Goal: Task Accomplishment & Management: Manage account settings

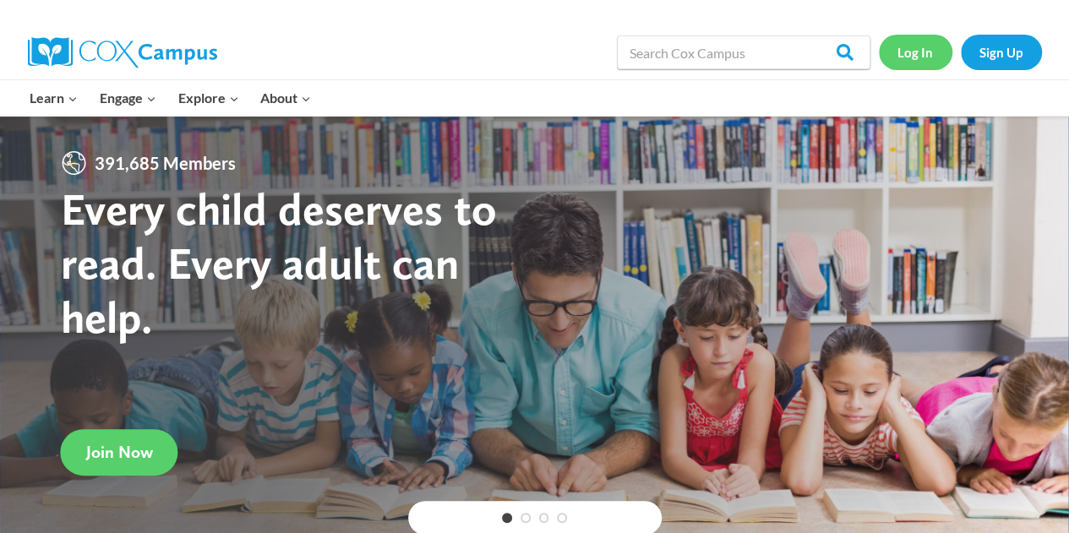
click at [922, 49] on link "Log In" at bounding box center [916, 52] width 74 height 35
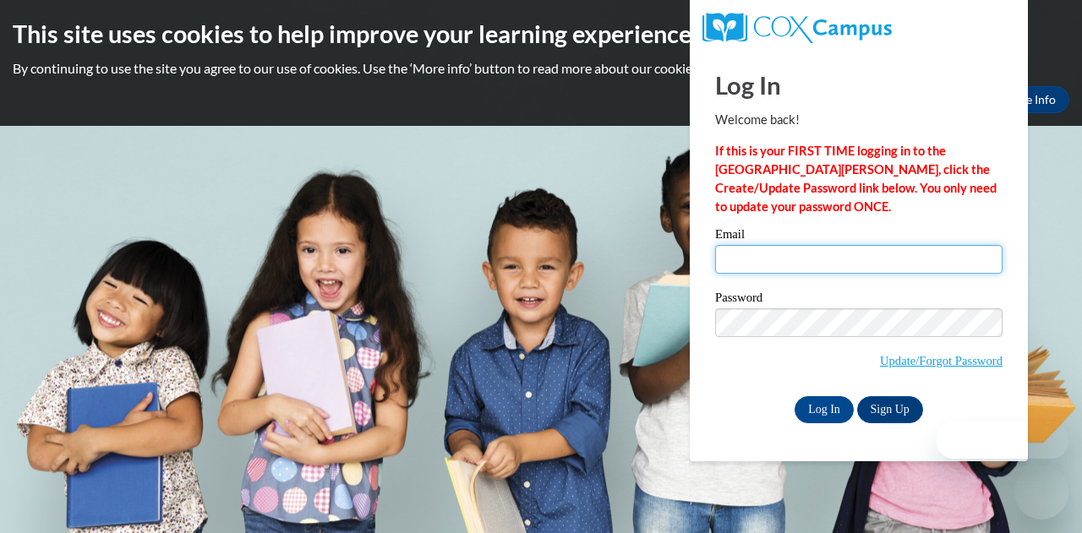
click at [763, 257] on input "Email" at bounding box center [858, 259] width 287 height 29
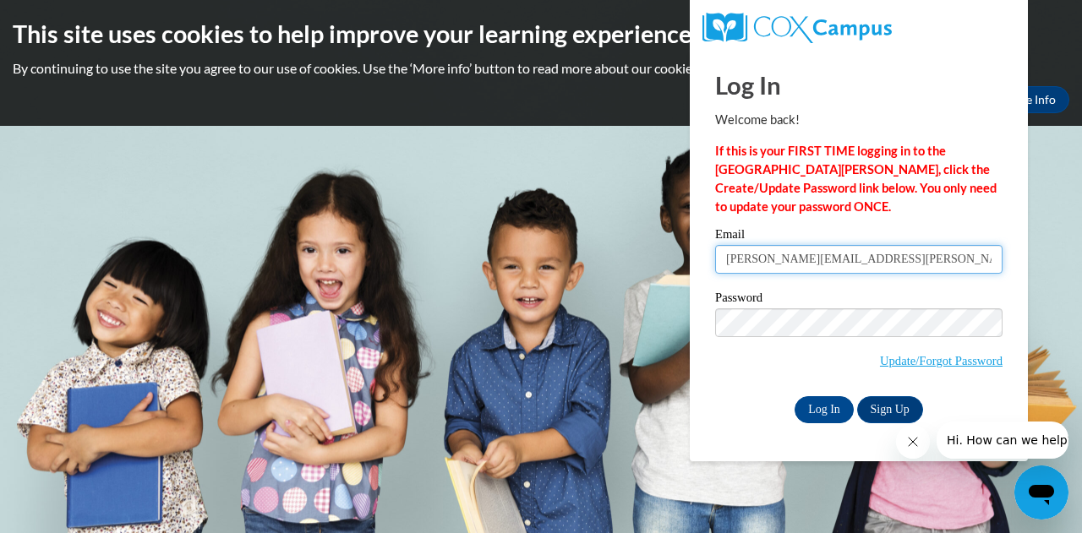
type input "Shannon.coffey@cobbk12.org"
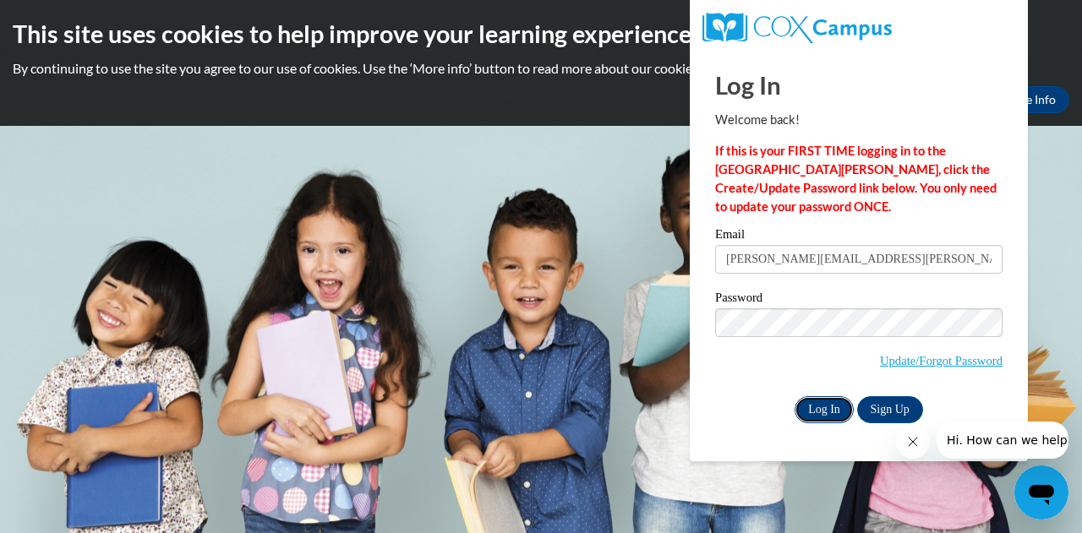
click at [815, 415] on input "Log In" at bounding box center [824, 410] width 59 height 27
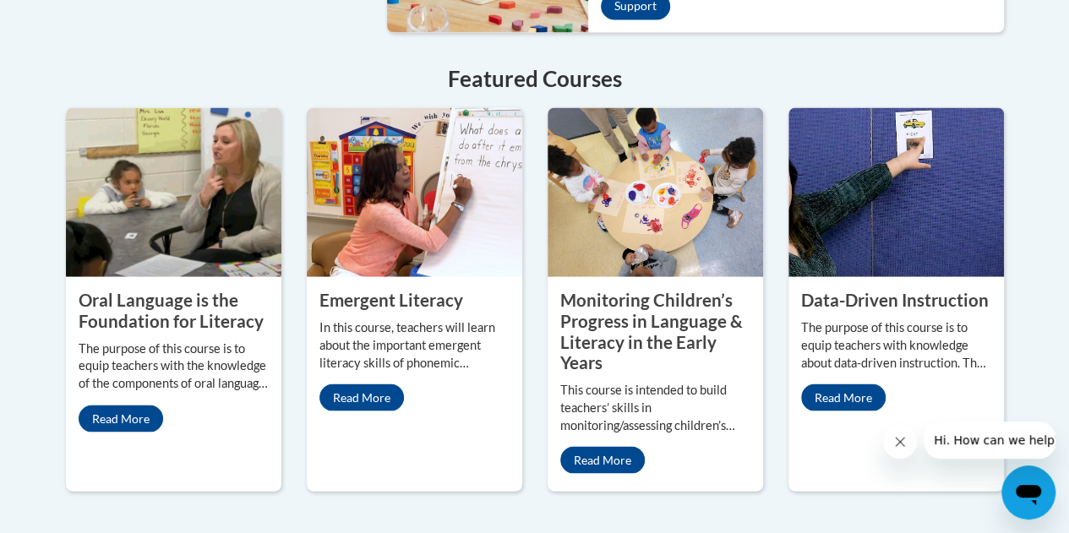
scroll to position [1515, 0]
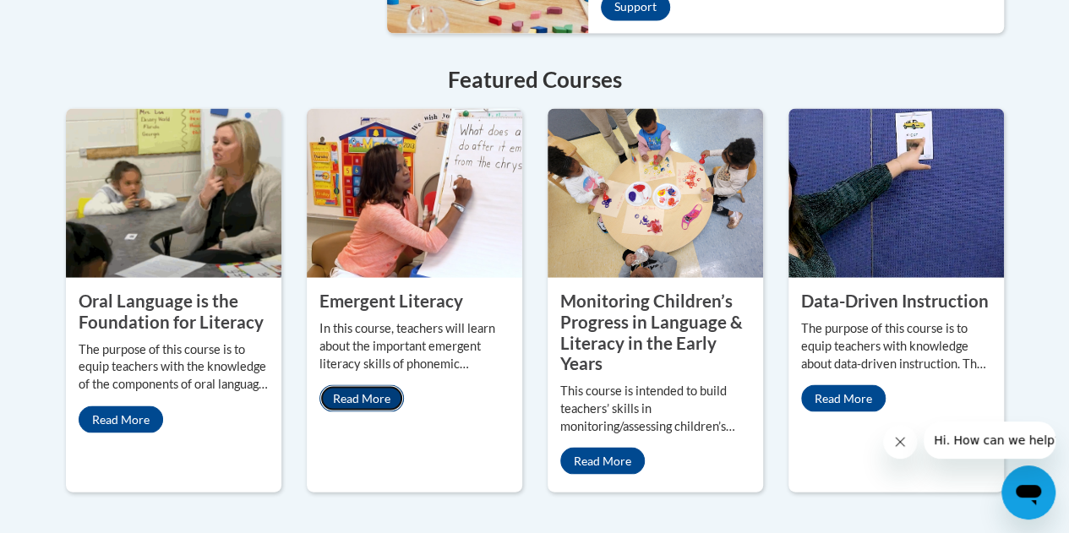
click at [357, 385] on link "Read More" at bounding box center [362, 398] width 85 height 27
